Goal: Find specific page/section: Find specific page/section

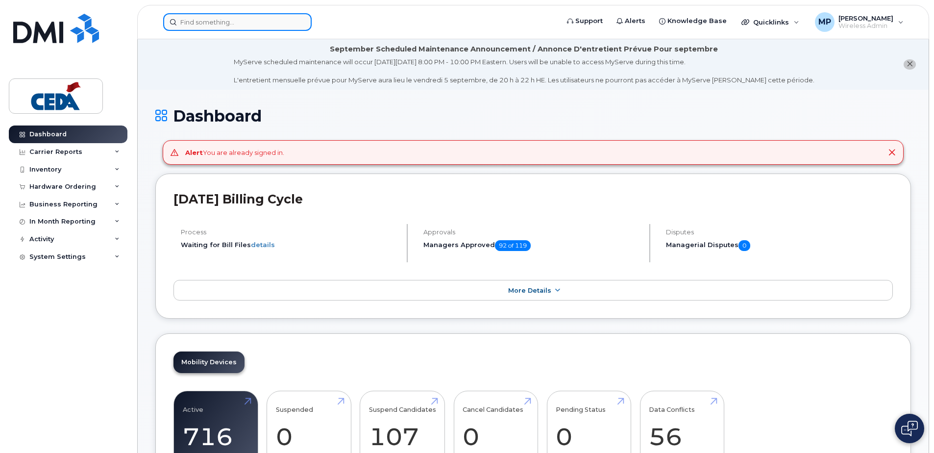
click at [217, 23] on input at bounding box center [237, 22] width 149 height 18
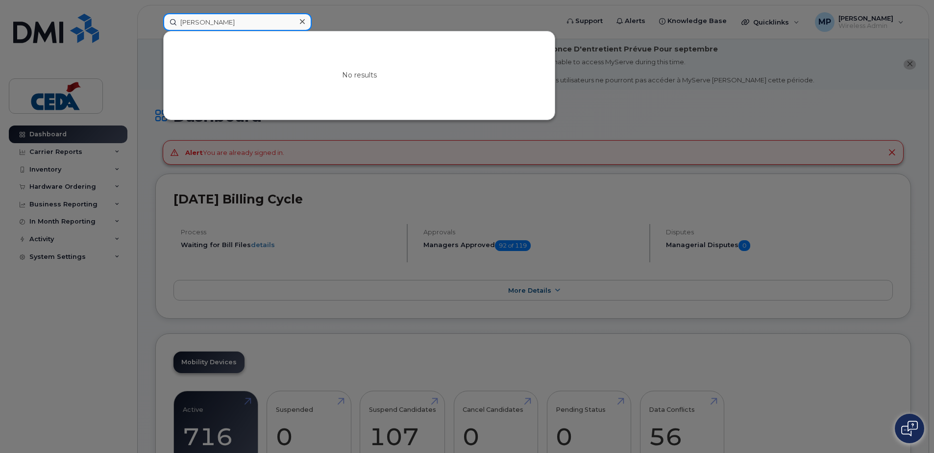
type input "Nick Cumm"
click at [62, 335] on div at bounding box center [467, 226] width 934 height 453
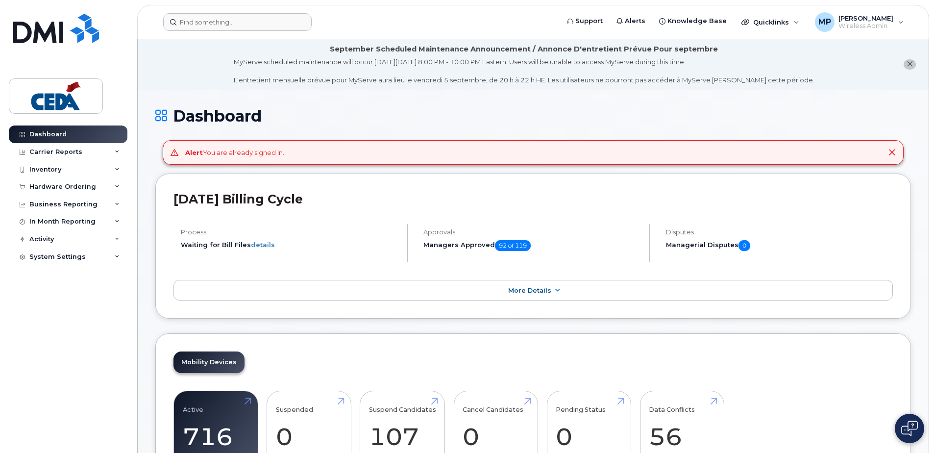
click at [891, 154] on icon at bounding box center [892, 153] width 8 height 8
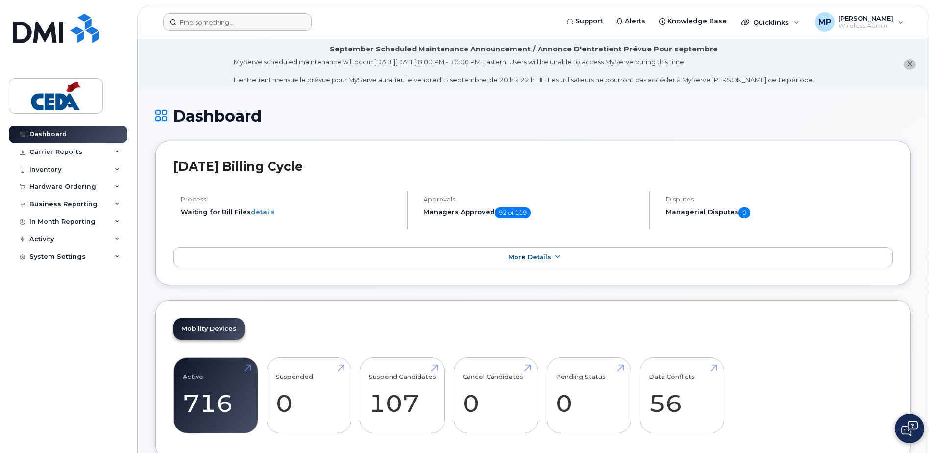
click at [909, 66] on icon "close notification" at bounding box center [910, 64] width 6 height 6
